Goal: Information Seeking & Learning: Learn about a topic

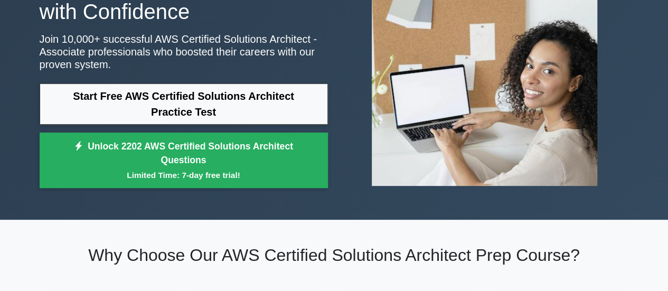
scroll to position [117, 0]
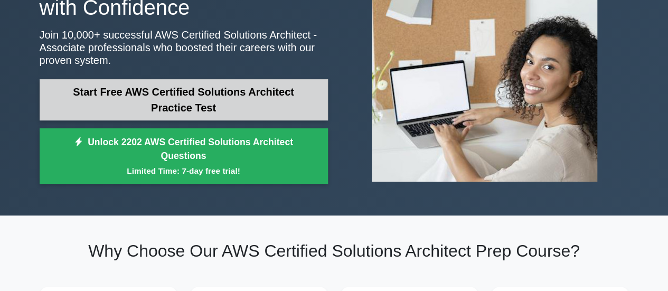
click at [232, 92] on link "Start Free AWS Certified Solutions Architect Practice Test" at bounding box center [184, 99] width 288 height 41
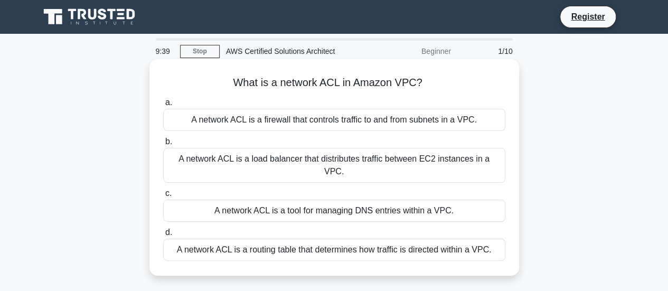
click at [288, 203] on div "A network ACL is a tool for managing DNS entries within a VPC." at bounding box center [334, 211] width 342 height 22
click at [163, 197] on input "c. A network ACL is a tool for managing DNS entries within a VPC." at bounding box center [163, 193] width 0 height 7
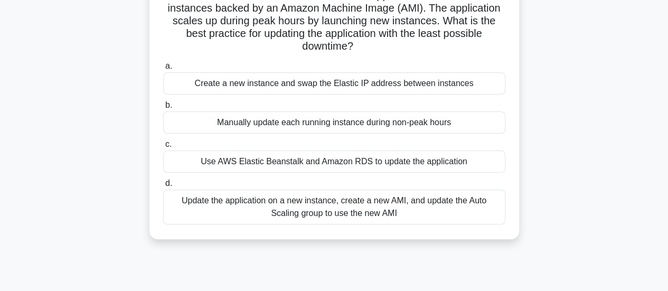
scroll to position [90, 0]
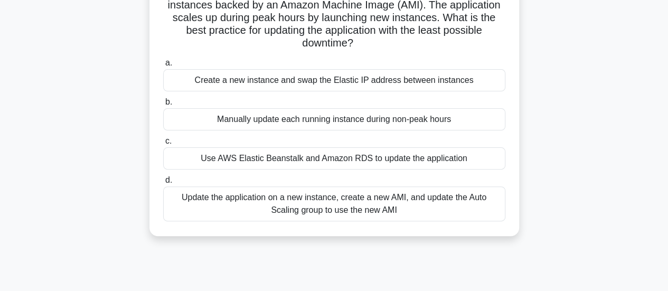
click at [460, 205] on div "Update the application on a new instance, create a new AMI, and update the Auto…" at bounding box center [334, 204] width 342 height 35
click at [163, 184] on input "d. Update the application on a new instance, create a new AMI, and update the A…" at bounding box center [163, 180] width 0 height 7
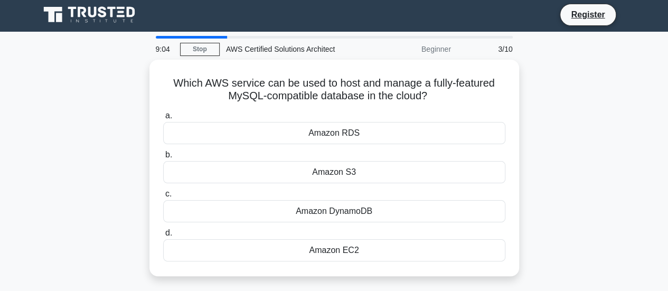
scroll to position [0, 0]
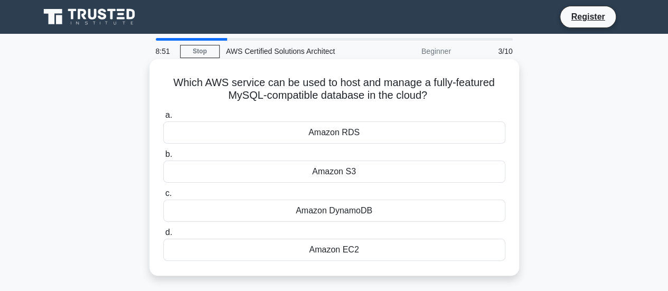
click at [338, 255] on div "Amazon EC2" at bounding box center [334, 250] width 342 height 22
click at [163, 236] on input "d. Amazon EC2" at bounding box center [163, 232] width 0 height 7
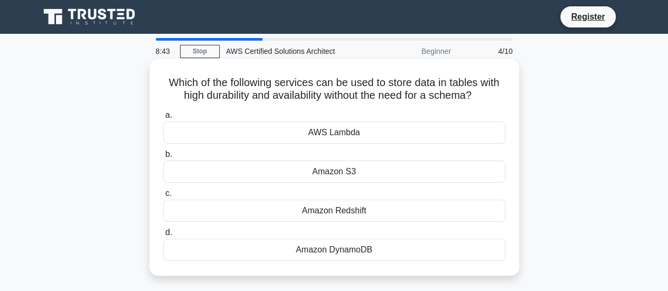
click at [361, 245] on div "Amazon DynamoDB" at bounding box center [334, 250] width 342 height 22
click at [163, 236] on input "d. Amazon DynamoDB" at bounding box center [163, 232] width 0 height 7
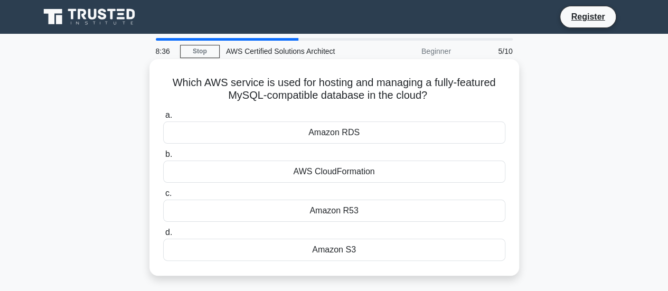
click at [344, 135] on div "Amazon RDS" at bounding box center [334, 133] width 342 height 22
click at [163, 119] on input "a. Amazon RDS" at bounding box center [163, 115] width 0 height 7
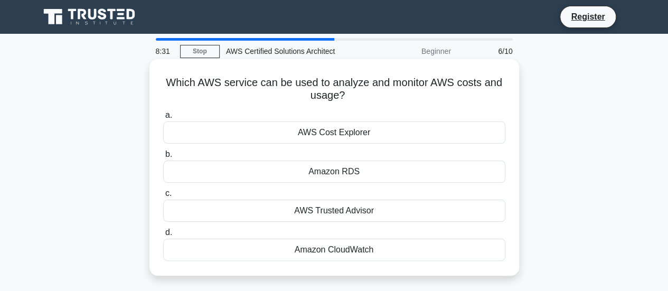
click at [368, 253] on div "Amazon CloudWatch" at bounding box center [334, 250] width 342 height 22
click at [163, 236] on input "d. Amazon CloudWatch" at bounding box center [163, 232] width 0 height 7
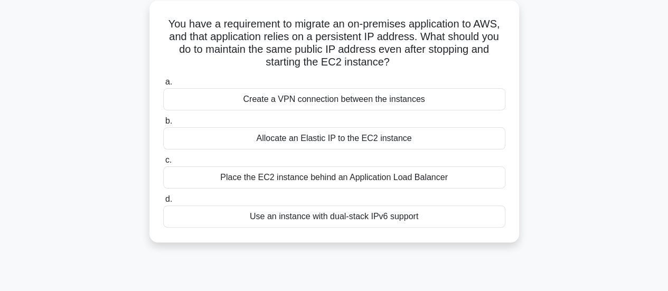
scroll to position [73, 0]
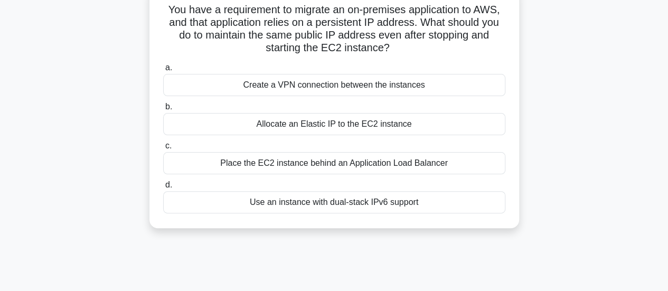
click at [352, 202] on div "Use an instance with dual-stack IPv6 support" at bounding box center [334, 202] width 342 height 22
click at [163, 189] on input "d. Use an instance with dual-stack IPv6 support" at bounding box center [163, 185] width 0 height 7
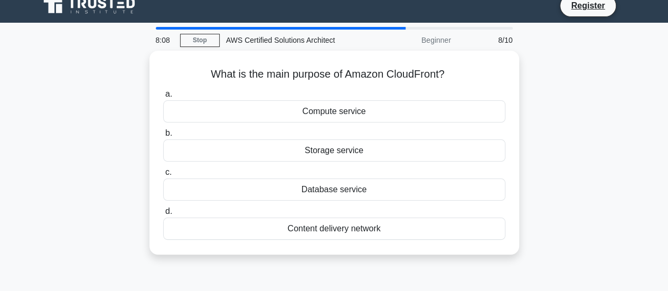
scroll to position [0, 0]
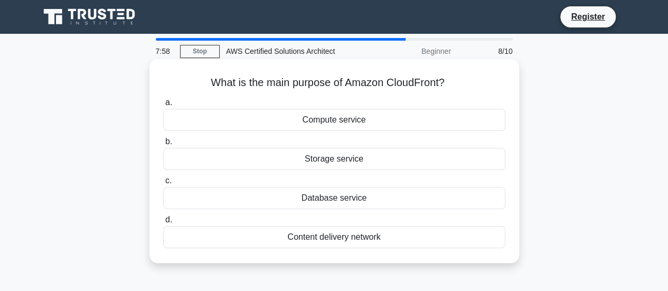
click at [346, 240] on div "Content delivery network" at bounding box center [334, 237] width 342 height 22
click at [163, 224] on input "d. Content delivery network" at bounding box center [163, 220] width 0 height 7
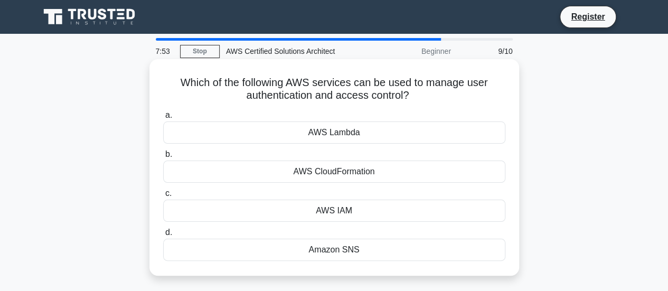
click at [367, 207] on div "AWS IAM" at bounding box center [334, 211] width 342 height 22
click at [163, 197] on input "c. AWS IAM" at bounding box center [163, 193] width 0 height 7
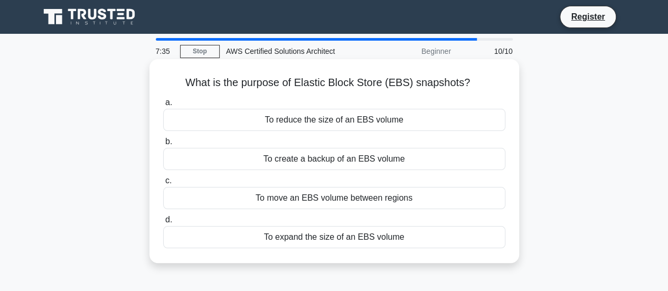
click at [366, 163] on div "To create a backup of an EBS volume" at bounding box center [334, 159] width 342 height 22
click at [163, 145] on input "b. To create a backup of an EBS volume" at bounding box center [163, 141] width 0 height 7
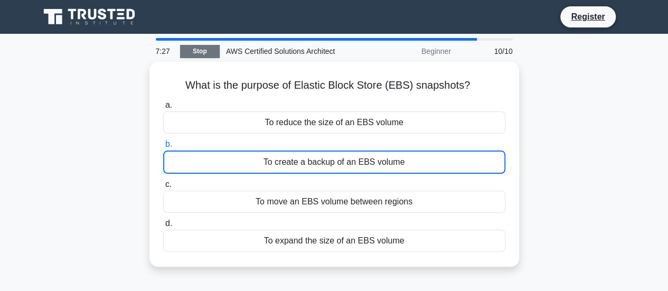
click at [197, 49] on link "Stop" at bounding box center [200, 51] width 40 height 13
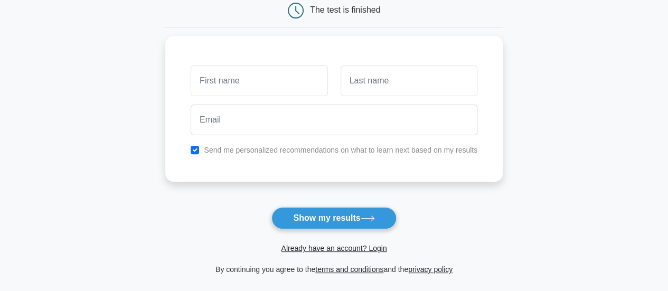
scroll to position [118, 0]
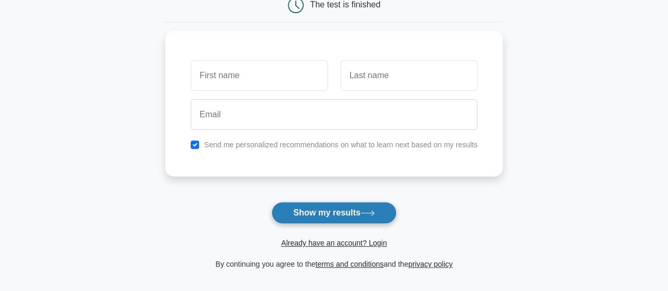
click at [333, 215] on button "Show my results" at bounding box center [334, 213] width 125 height 22
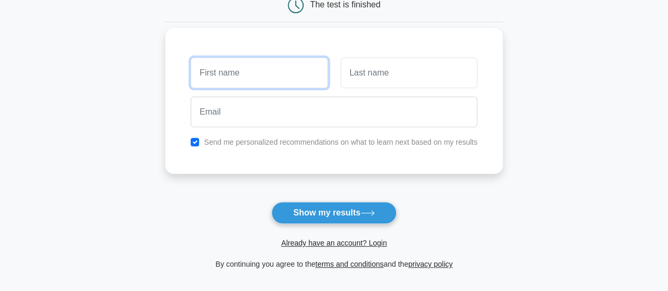
click at [259, 68] on input "text" at bounding box center [259, 73] width 137 height 31
type input "Puja"
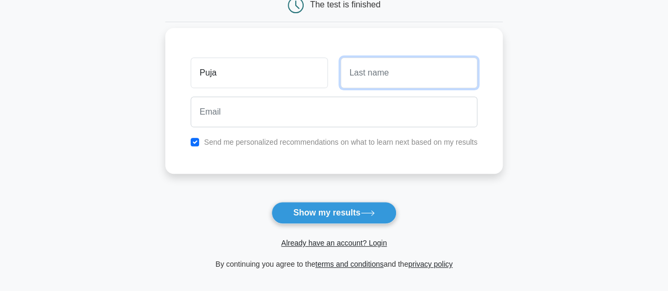
click at [392, 75] on input "text" at bounding box center [409, 73] width 137 height 31
type input "Maini"
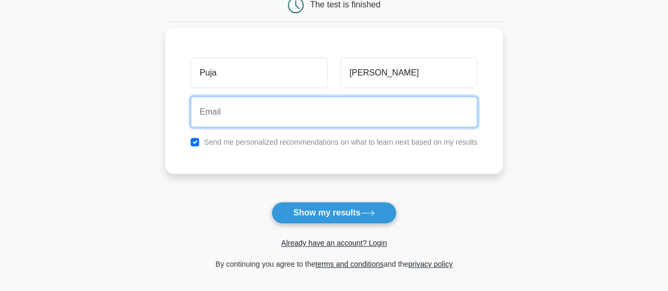
click at [260, 120] on input "email" at bounding box center [334, 112] width 287 height 31
type input "sainimahima@yahoo.com"
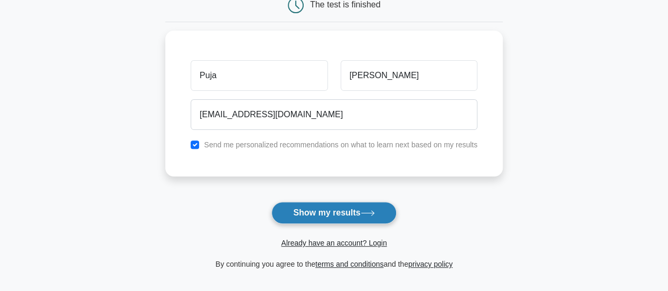
click at [339, 217] on button "Show my results" at bounding box center [334, 213] width 125 height 22
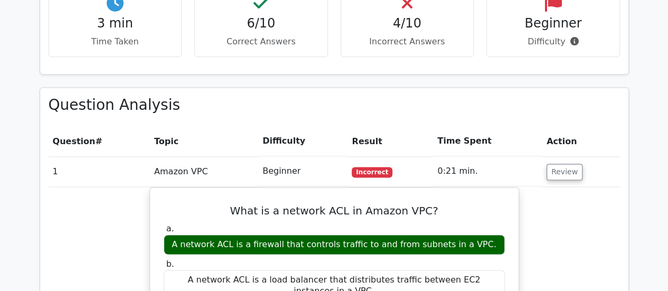
scroll to position [695, 0]
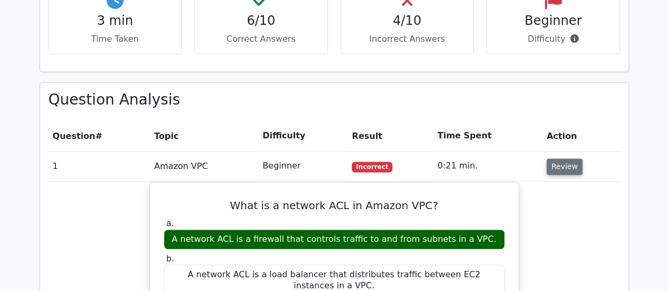
click at [558, 159] on button "Review" at bounding box center [565, 167] width 36 height 16
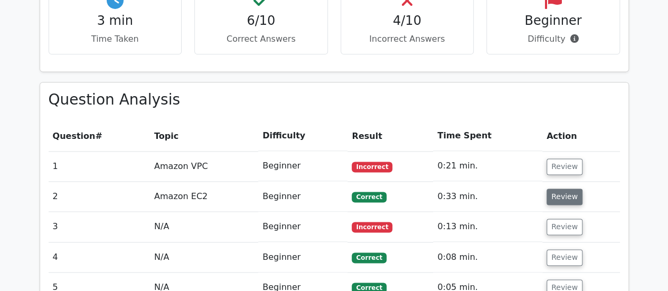
click at [562, 189] on button "Review" at bounding box center [565, 197] width 36 height 16
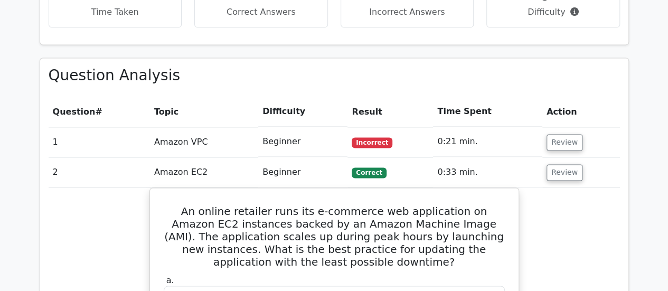
scroll to position [707, 0]
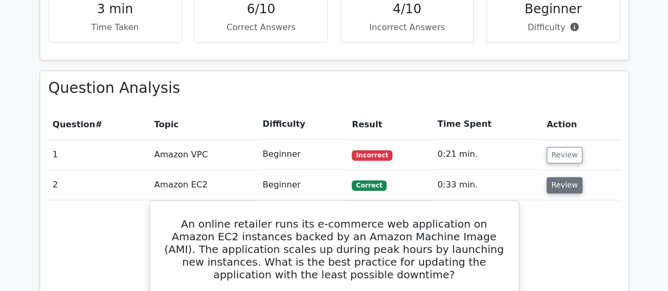
click at [558, 177] on button "Review" at bounding box center [565, 185] width 36 height 16
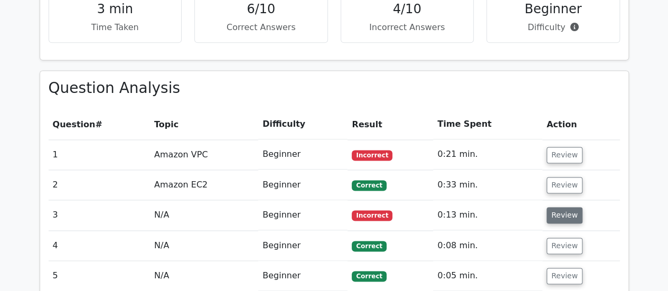
click at [557, 207] on button "Review" at bounding box center [565, 215] width 36 height 16
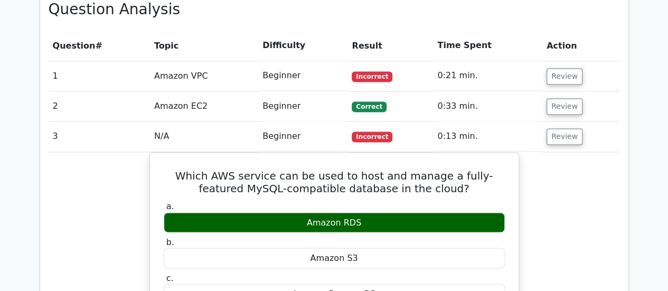
scroll to position [778, 0]
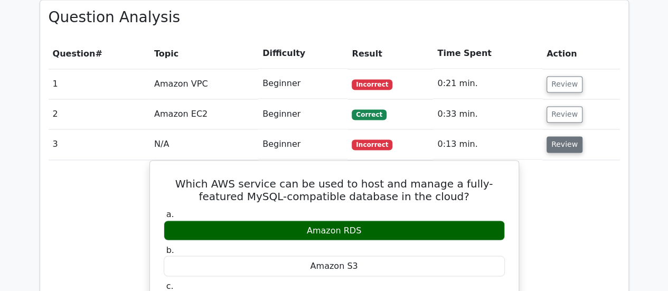
click at [562, 136] on button "Review" at bounding box center [565, 144] width 36 height 16
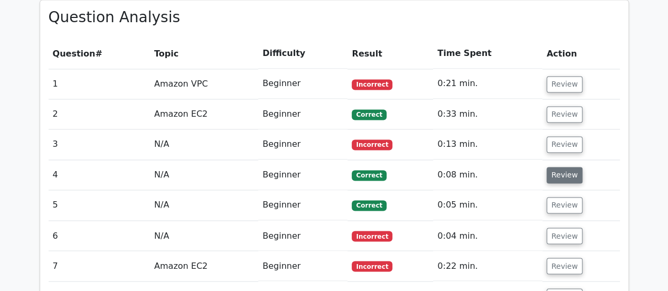
click at [564, 167] on button "Review" at bounding box center [565, 175] width 36 height 16
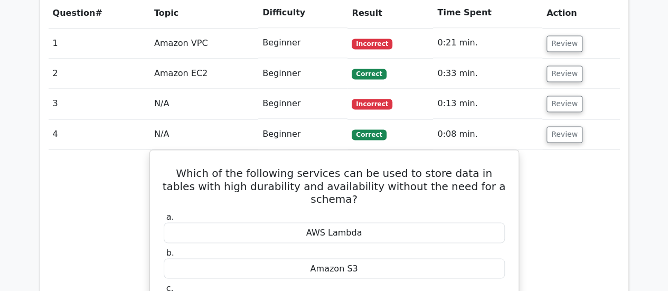
scroll to position [816, 0]
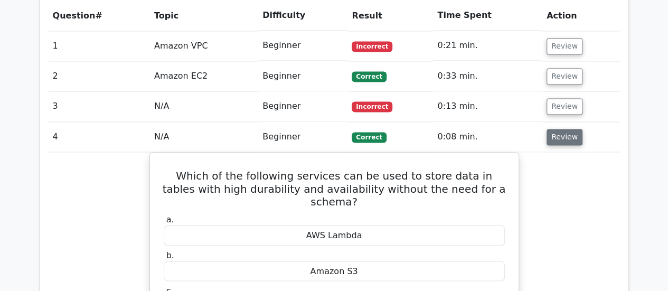
click at [562, 129] on button "Review" at bounding box center [565, 137] width 36 height 16
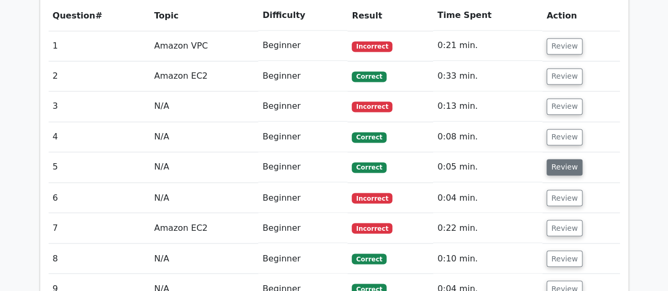
click at [571, 159] on button "Review" at bounding box center [565, 167] width 36 height 16
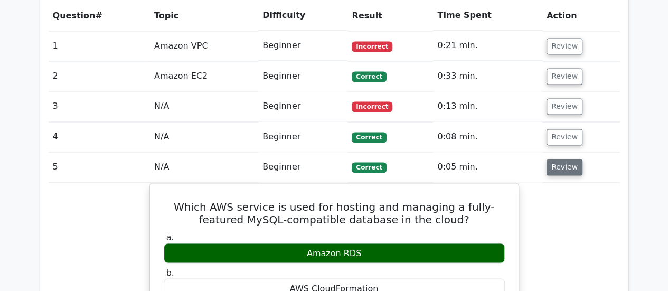
click at [558, 159] on button "Review" at bounding box center [565, 167] width 36 height 16
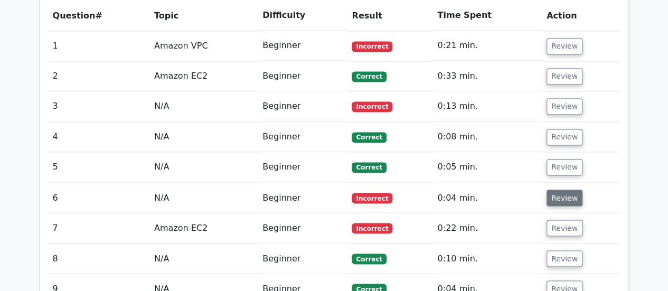
click at [560, 190] on button "Review" at bounding box center [565, 198] width 36 height 16
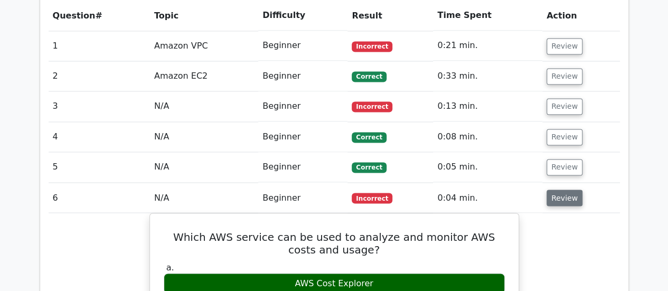
click at [562, 190] on button "Review" at bounding box center [565, 198] width 36 height 16
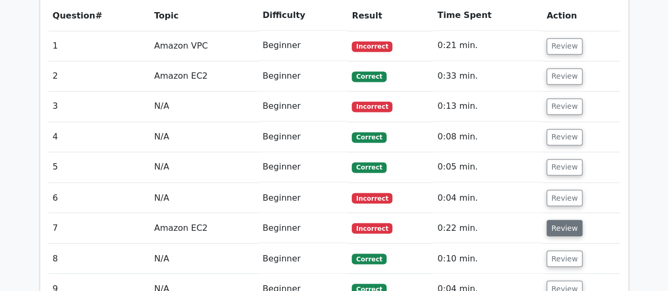
click at [563, 220] on button "Review" at bounding box center [565, 228] width 36 height 16
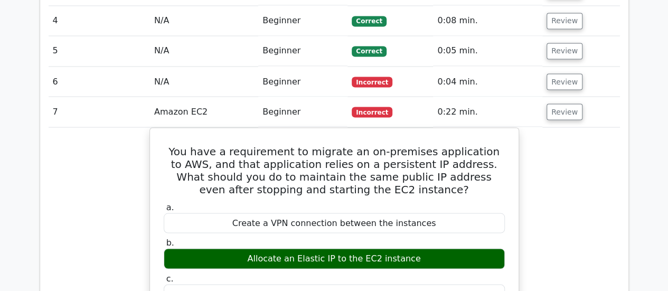
scroll to position [937, 0]
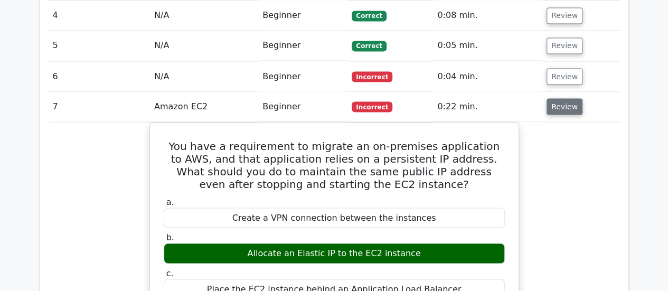
click at [563, 98] on button "Review" at bounding box center [565, 106] width 36 height 16
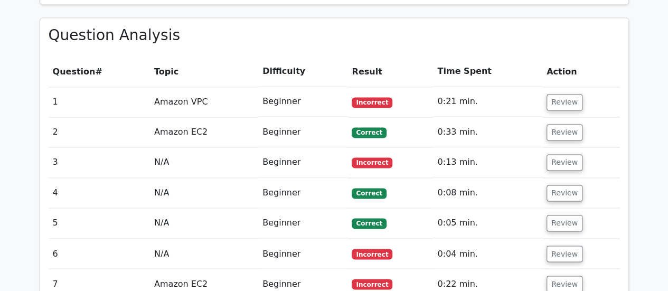
scroll to position [760, 0]
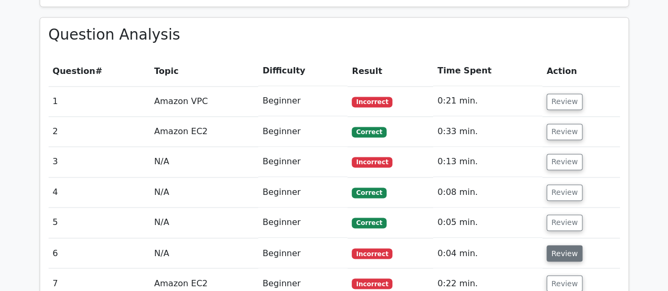
click at [559, 245] on button "Review" at bounding box center [565, 253] width 36 height 16
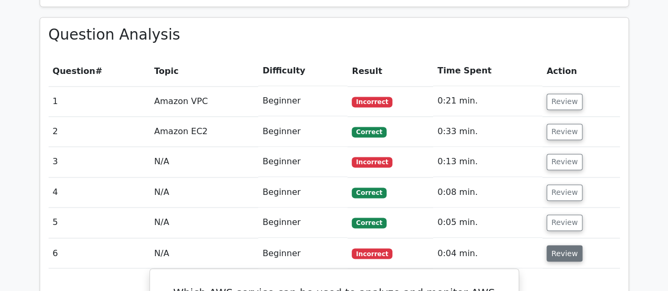
click at [569, 245] on button "Review" at bounding box center [565, 253] width 36 height 16
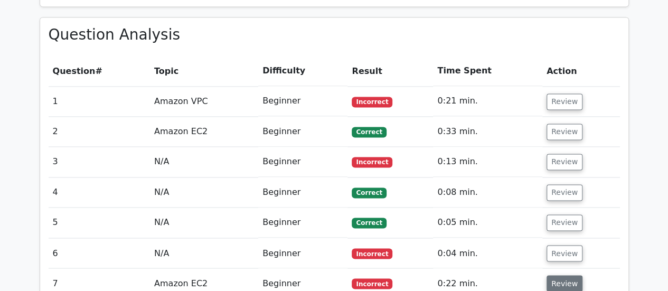
click at [557, 275] on button "Review" at bounding box center [565, 283] width 36 height 16
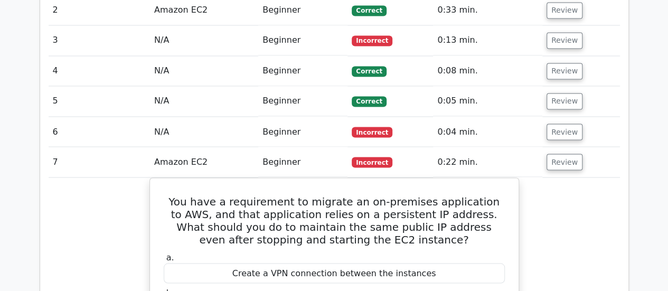
scroll to position [900, 0]
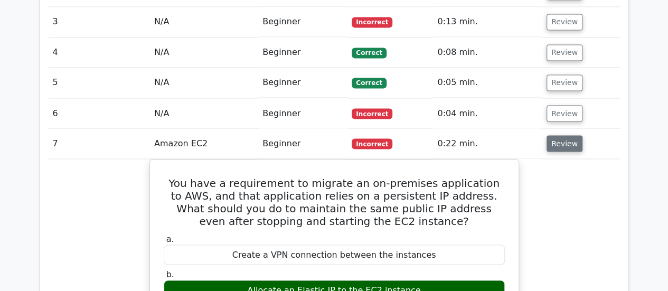
click at [563, 135] on button "Review" at bounding box center [565, 143] width 36 height 16
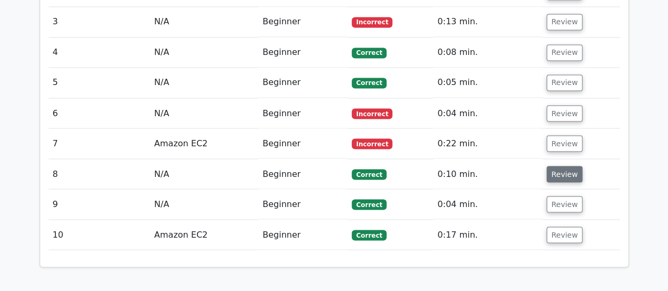
click at [562, 166] on button "Review" at bounding box center [565, 174] width 36 height 16
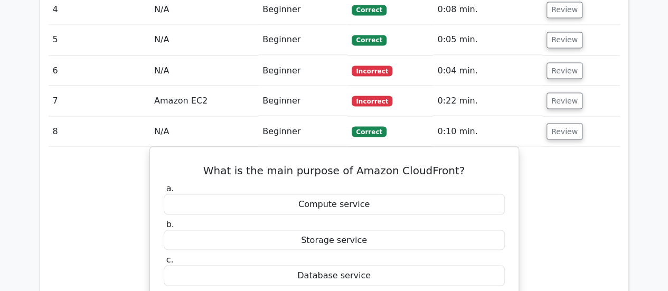
scroll to position [941, 0]
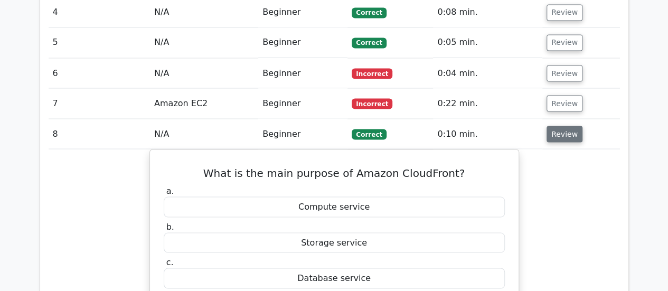
click at [563, 126] on button "Review" at bounding box center [565, 134] width 36 height 16
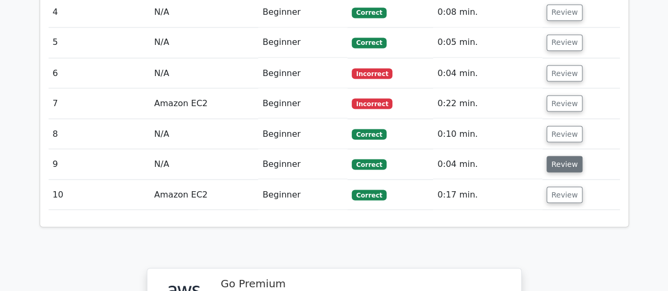
click at [572, 156] on button "Review" at bounding box center [565, 164] width 36 height 16
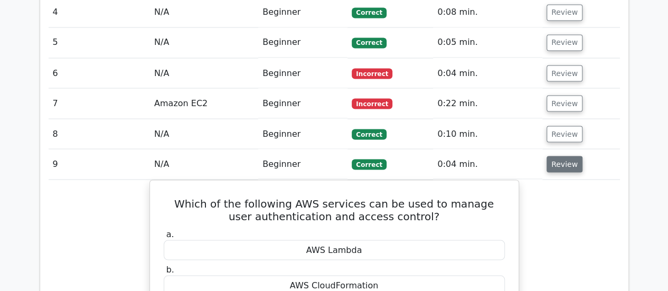
click at [555, 156] on button "Review" at bounding box center [565, 164] width 36 height 16
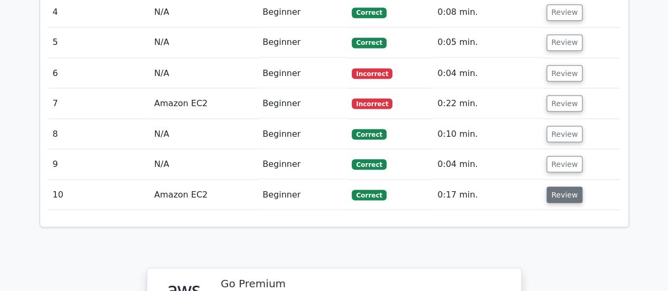
click at [567, 187] on button "Review" at bounding box center [565, 195] width 36 height 16
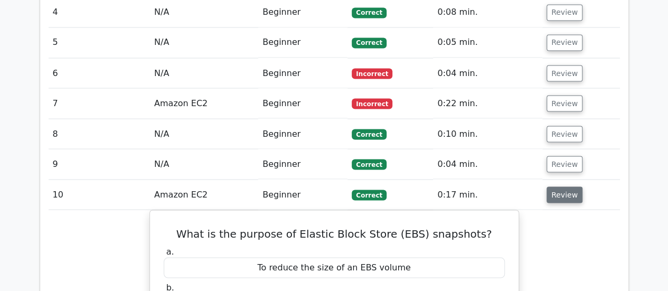
click at [556, 187] on button "Review" at bounding box center [565, 195] width 36 height 16
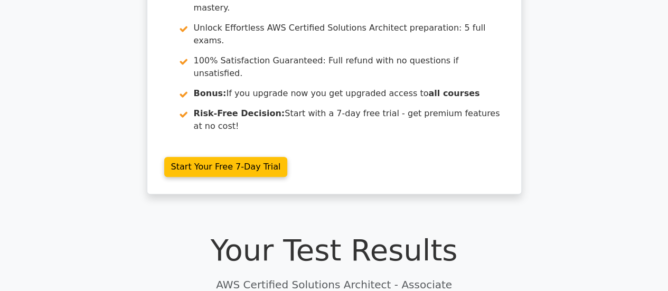
scroll to position [0, 0]
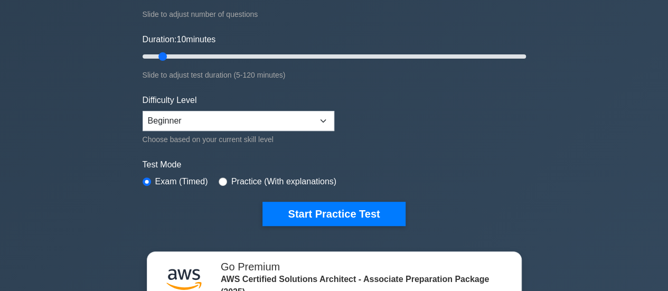
scroll to position [190, 0]
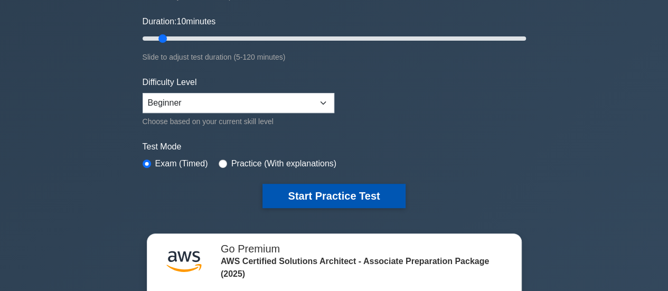
click at [344, 195] on button "Start Practice Test" at bounding box center [334, 196] width 143 height 24
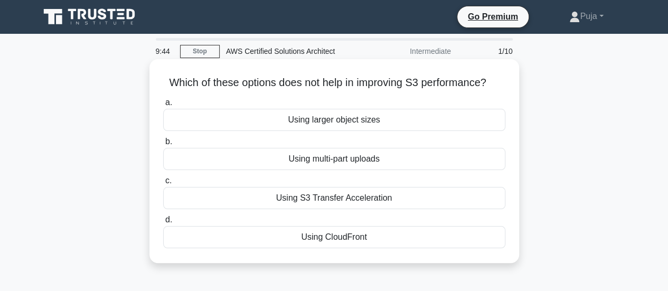
click at [324, 126] on div "Using larger object sizes" at bounding box center [334, 120] width 342 height 22
click at [163, 106] on input "a. Using larger object sizes" at bounding box center [163, 102] width 0 height 7
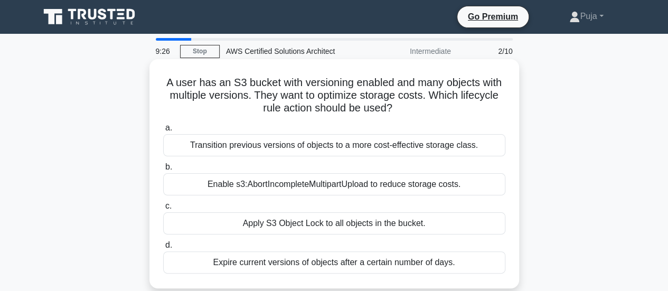
click at [335, 180] on div "Enable s3:AbortIncompleteMultipartUpload to reduce storage costs." at bounding box center [334, 184] width 342 height 22
click at [163, 171] on input "b. Enable s3:AbortIncompleteMultipartUpload to reduce storage costs." at bounding box center [163, 167] width 0 height 7
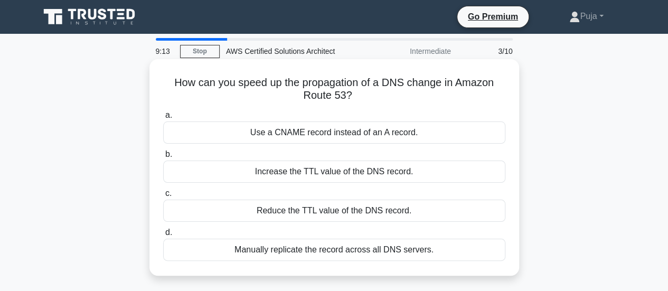
click at [316, 136] on div "Use a CNAME record instead of an A record." at bounding box center [334, 133] width 342 height 22
click at [163, 119] on input "a. Use a CNAME record instead of an A record." at bounding box center [163, 115] width 0 height 7
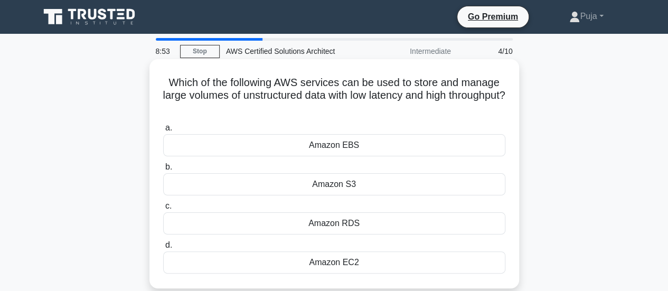
click at [348, 184] on div "Amazon S3" at bounding box center [334, 184] width 342 height 22
click at [163, 171] on input "b. Amazon S3" at bounding box center [163, 167] width 0 height 7
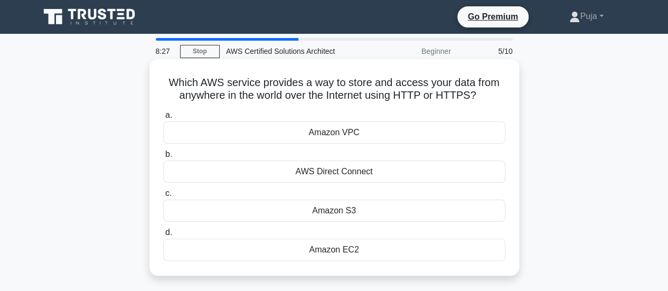
click at [357, 135] on div "Amazon VPC" at bounding box center [334, 133] width 342 height 22
click at [163, 119] on input "a. Amazon VPC" at bounding box center [163, 115] width 0 height 7
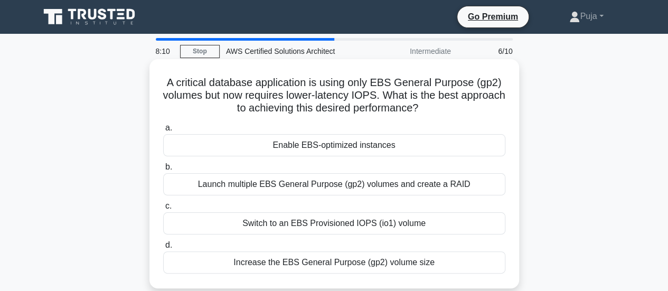
click at [385, 184] on div "Launch multiple EBS General Purpose (gp2) volumes and create a RAID" at bounding box center [334, 184] width 342 height 22
click at [163, 171] on input "b. Launch multiple EBS General Purpose (gp2) volumes and create a RAID" at bounding box center [163, 167] width 0 height 7
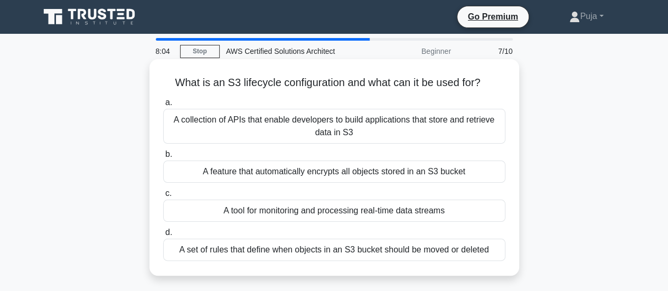
click at [364, 126] on div "A collection of APIs that enable developers to build applications that store an…" at bounding box center [334, 126] width 342 height 35
click at [163, 106] on input "a. A collection of APIs that enable developers to build applications that store…" at bounding box center [163, 102] width 0 height 7
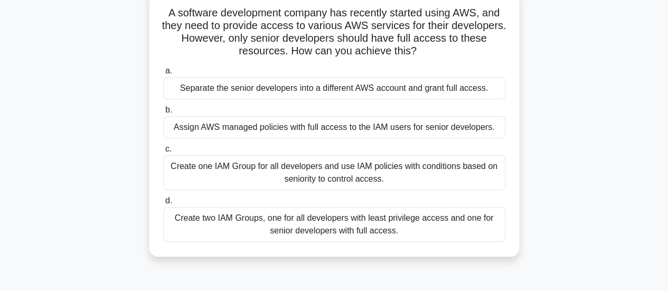
scroll to position [85, 0]
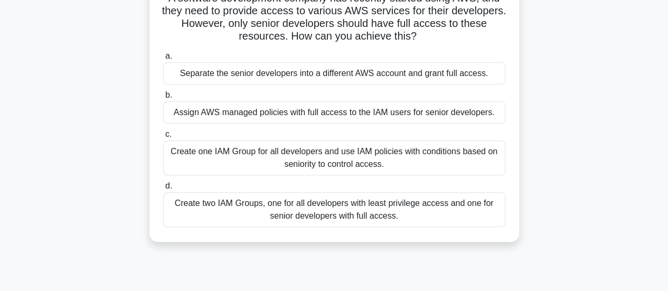
click at [446, 213] on div "Create two IAM Groups, one for all developers with least privilege access and o…" at bounding box center [334, 209] width 342 height 35
click at [163, 190] on input "d. Create two IAM Groups, one for all developers with least privilege access an…" at bounding box center [163, 186] width 0 height 7
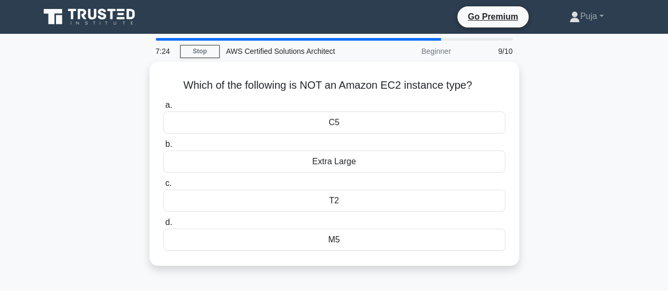
scroll to position [0, 0]
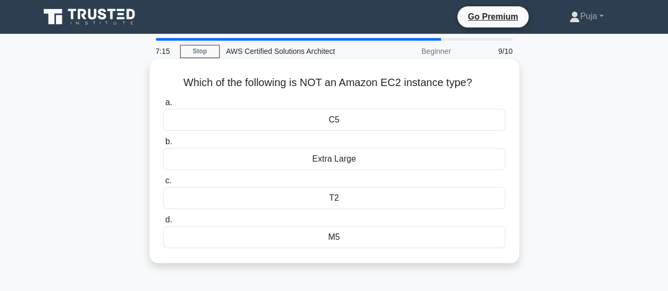
click at [340, 157] on div "Extra Large" at bounding box center [334, 159] width 342 height 22
click at [163, 145] on input "b. Extra Large" at bounding box center [163, 141] width 0 height 7
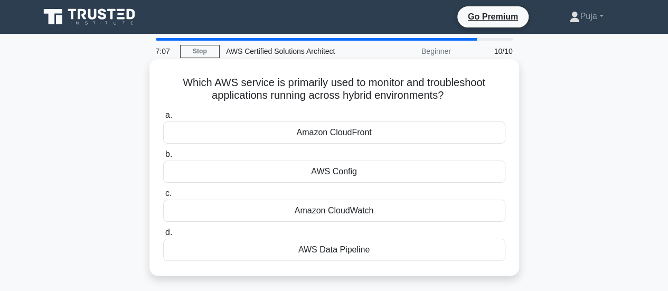
click at [346, 212] on div "Amazon CloudWatch" at bounding box center [334, 211] width 342 height 22
click at [163, 197] on input "c. Amazon CloudWatch" at bounding box center [163, 193] width 0 height 7
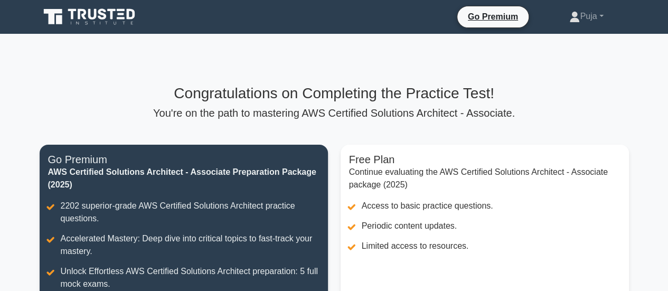
drag, startPoint x: 672, startPoint y: 106, endPoint x: 656, endPoint y: 231, distance: 125.6
click at [656, 231] on main "Congratulations on Completing the Practice Test! You're on the path to masterin…" at bounding box center [334, 254] width 668 height 441
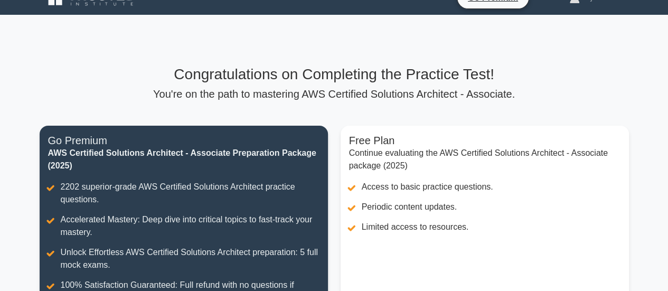
scroll to position [3, 0]
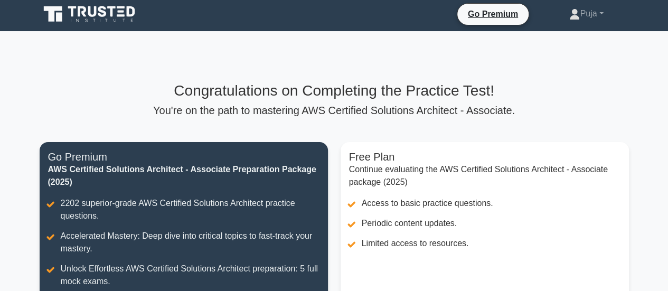
drag, startPoint x: 672, startPoint y: 88, endPoint x: 468, endPoint y: 71, distance: 204.7
click at [468, 71] on div "Congratulations on Completing the Practice Test! You're on the path to masterin…" at bounding box center [334, 251] width 602 height 441
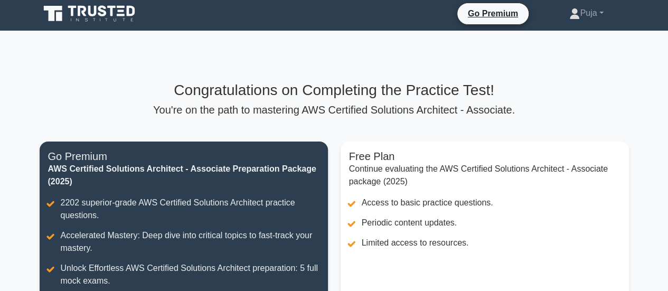
scroll to position [0, 0]
